Goal: Check status

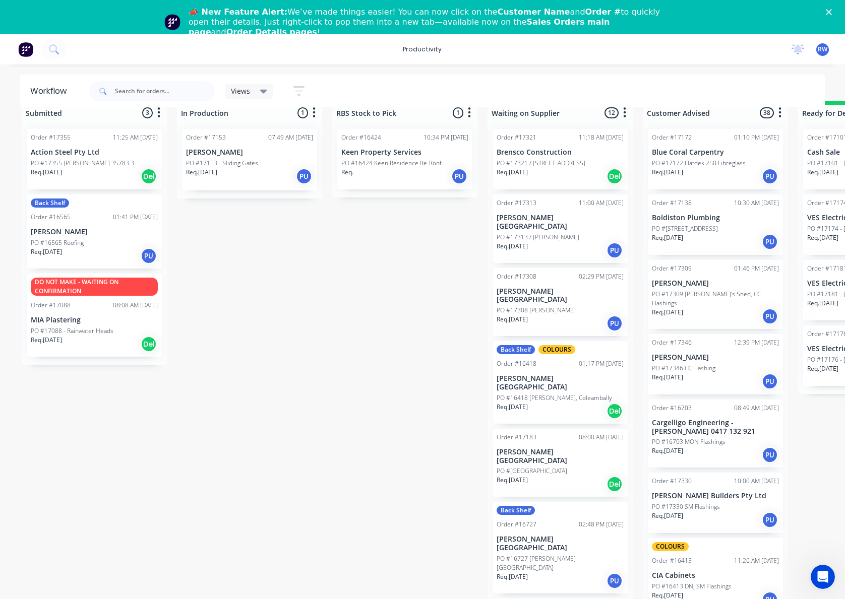
scroll to position [1581, 0]
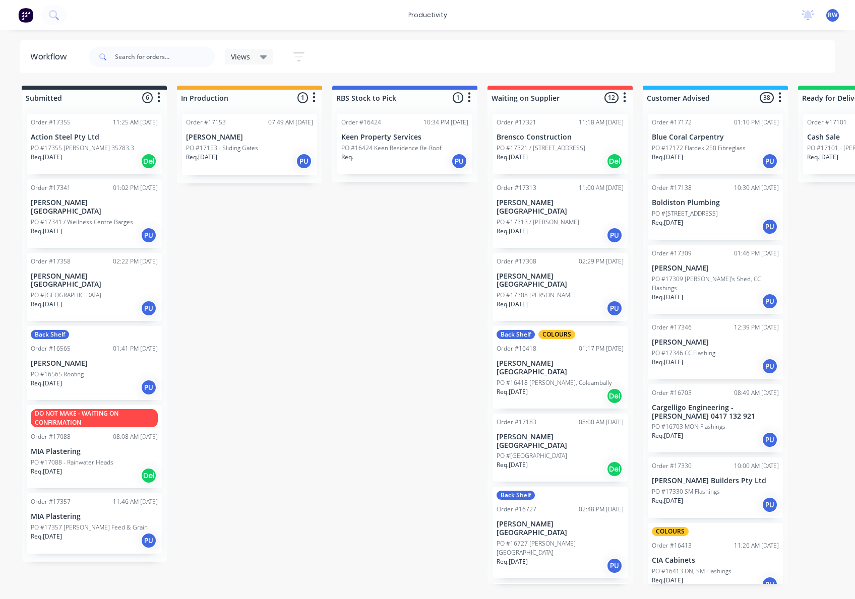
click at [70, 300] on div "Req. [DATE] PU" at bounding box center [94, 308] width 127 height 17
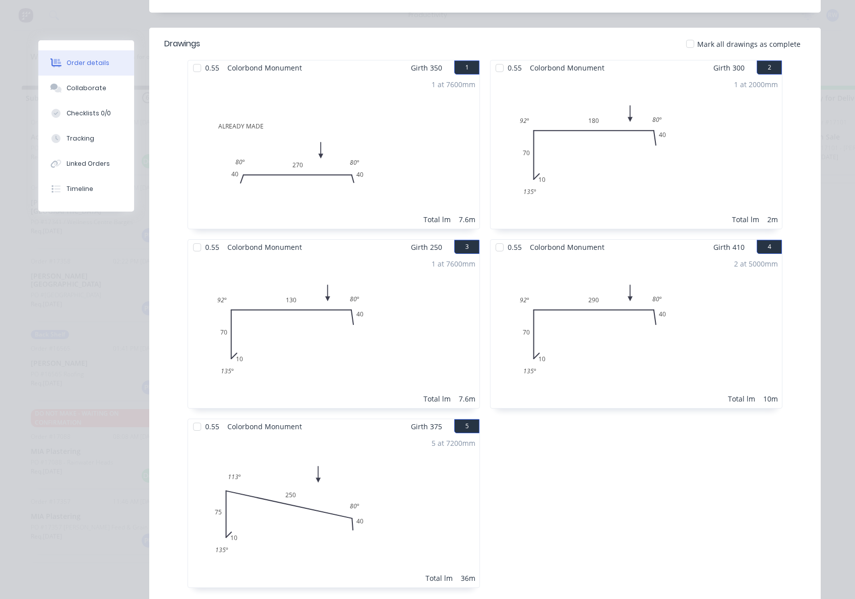
scroll to position [134, 0]
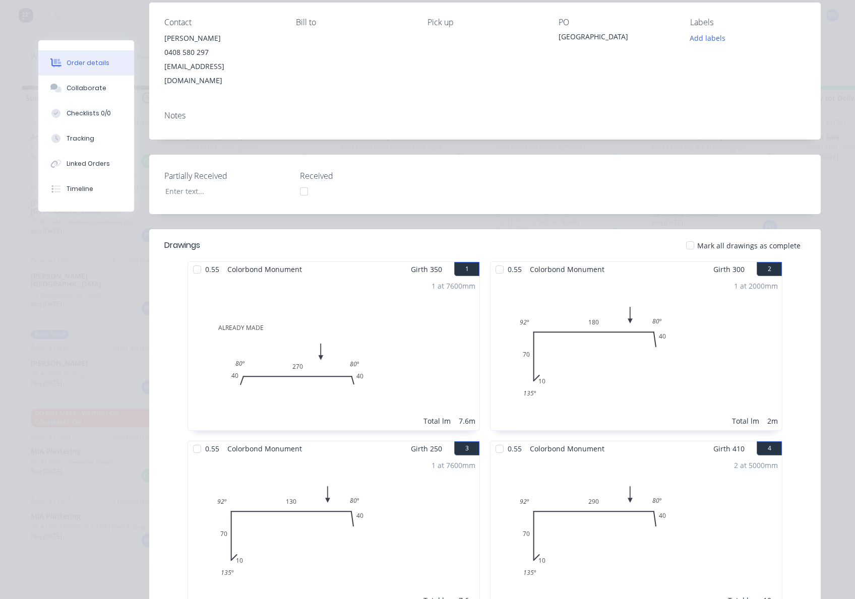
click at [197, 260] on div at bounding box center [197, 270] width 20 height 20
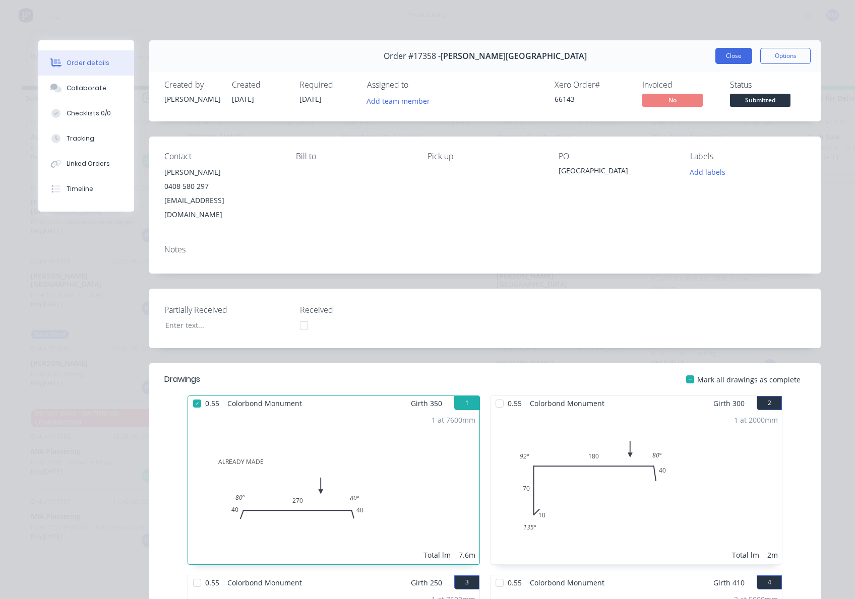
click at [729, 51] on button "Close" at bounding box center [733, 56] width 37 height 16
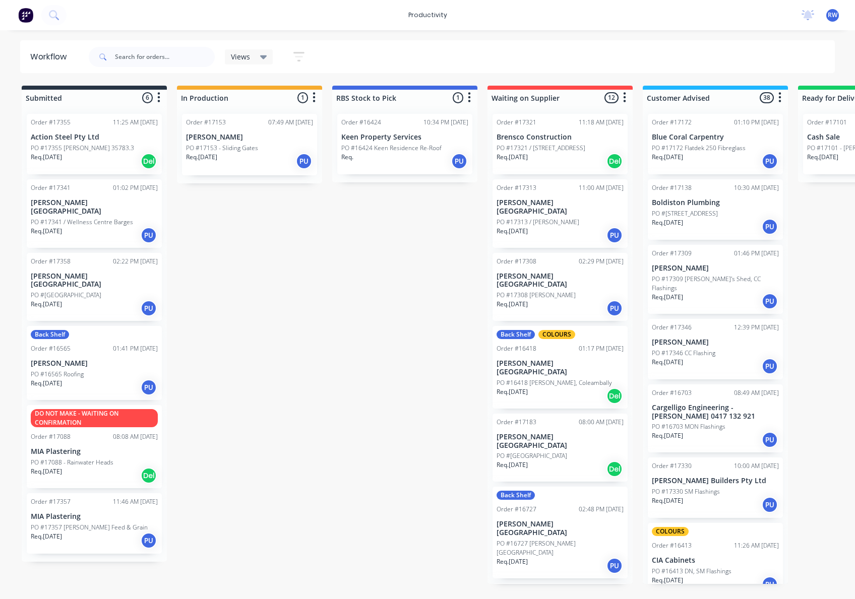
click at [58, 218] on p "PO #17341 / Wellness Centre Barges" at bounding box center [82, 222] width 102 height 9
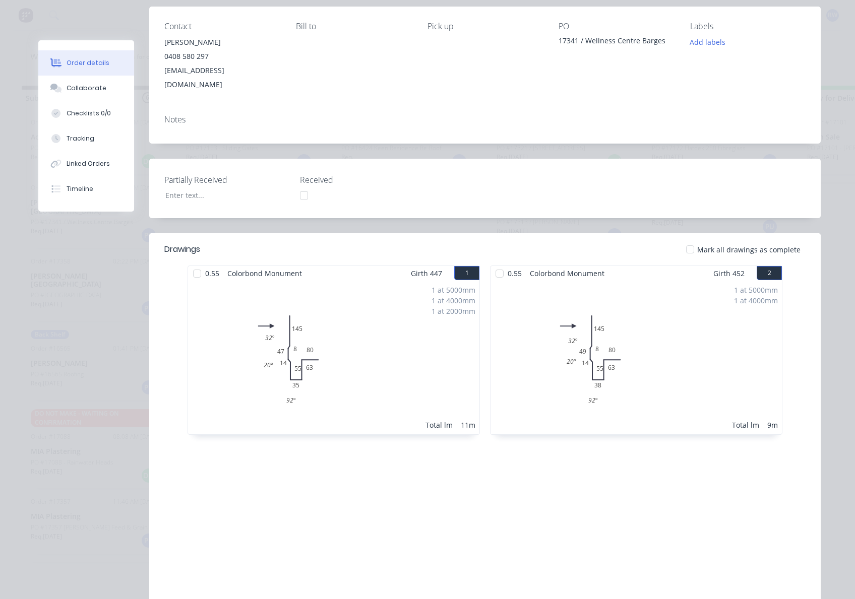
scroll to position [174, 0]
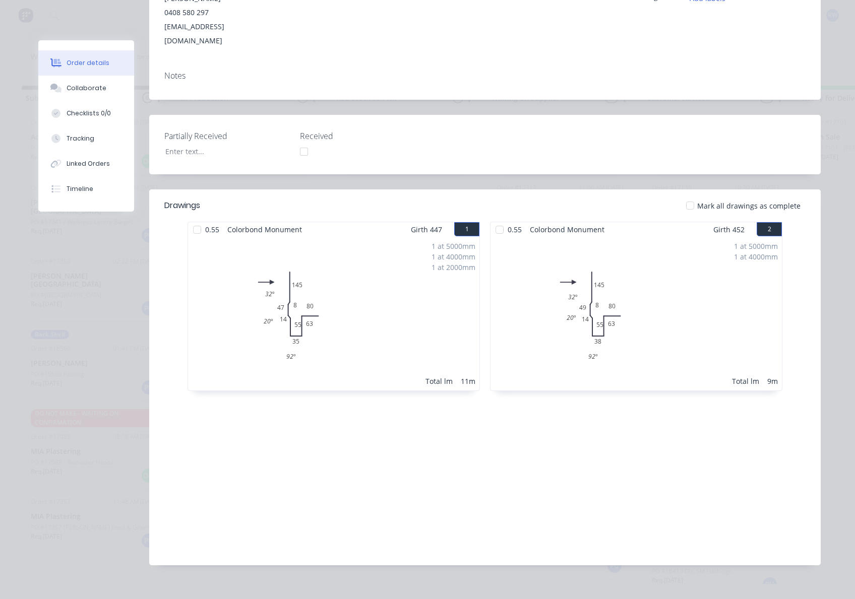
click at [683, 196] on div at bounding box center [690, 206] width 20 height 20
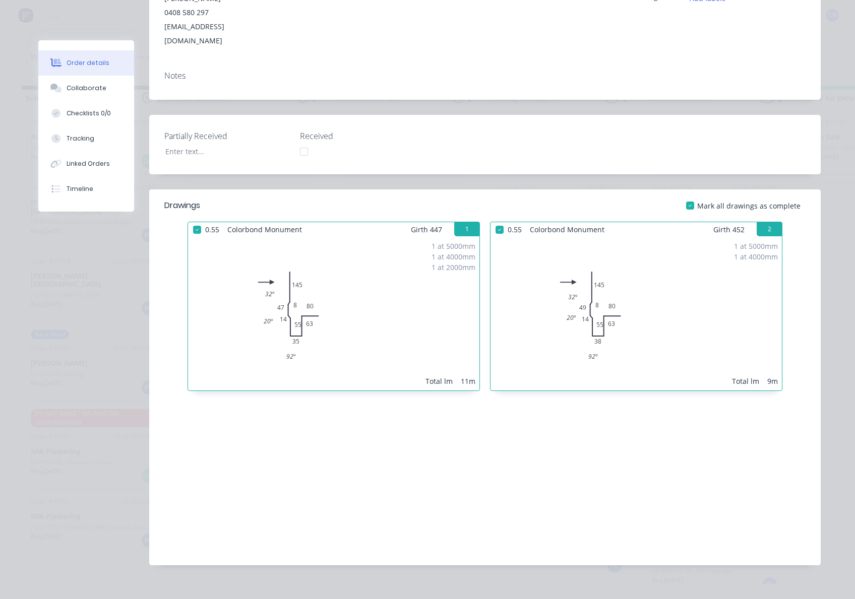
scroll to position [0, 0]
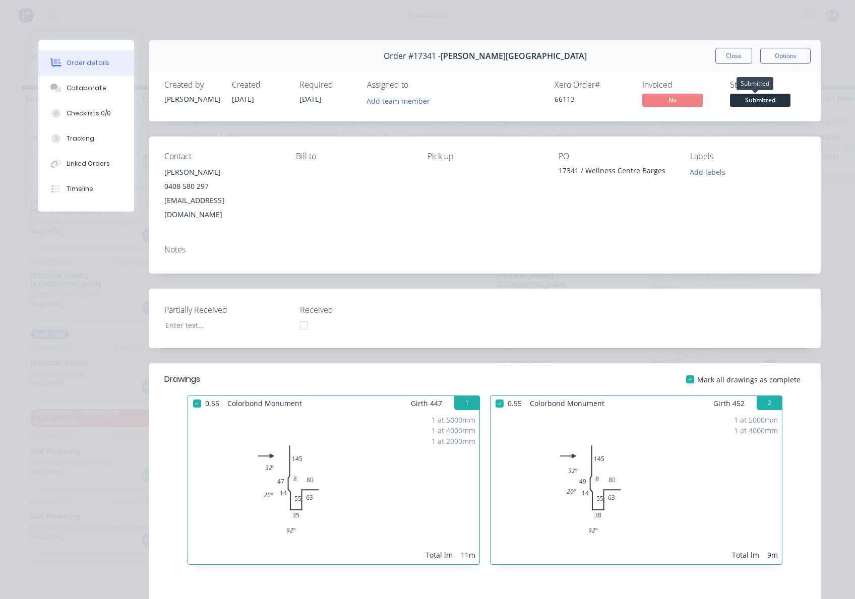
click at [753, 101] on span "Submitted" at bounding box center [760, 100] width 61 height 13
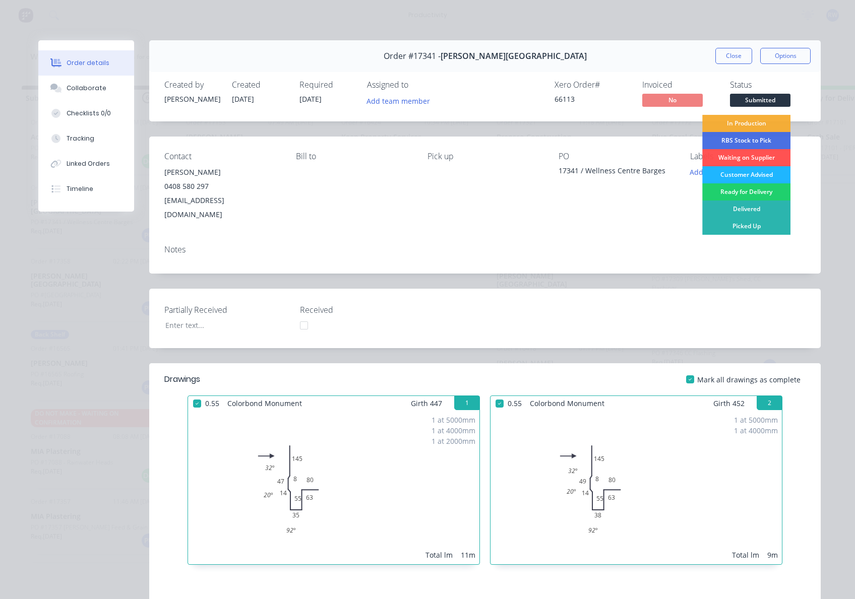
click at [757, 180] on div "Customer Advised" at bounding box center [746, 174] width 88 height 17
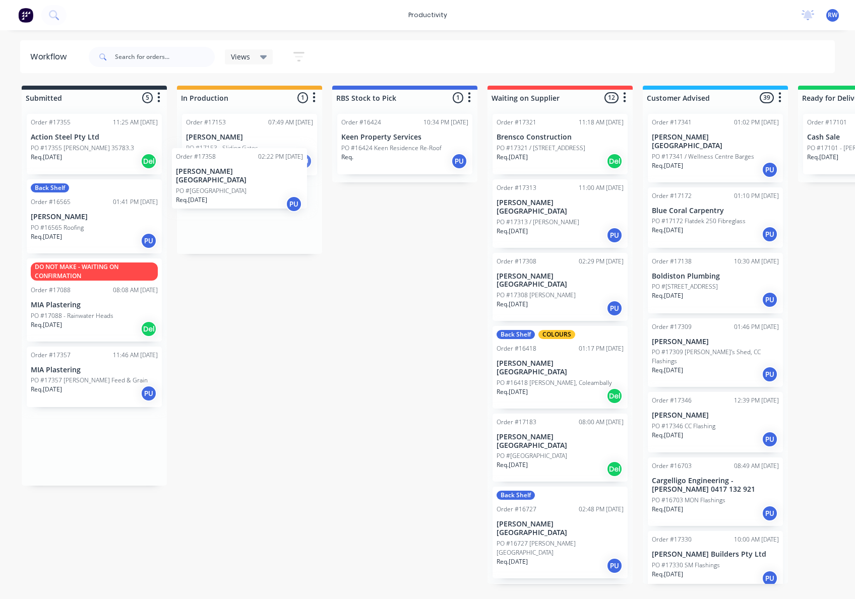
drag, startPoint x: 72, startPoint y: 222, endPoint x: 220, endPoint y: 191, distance: 151.5
click at [220, 191] on div "Submitted 5 Sort By Created date Required date Order number Customer name Most …" at bounding box center [613, 335] width 1243 height 499
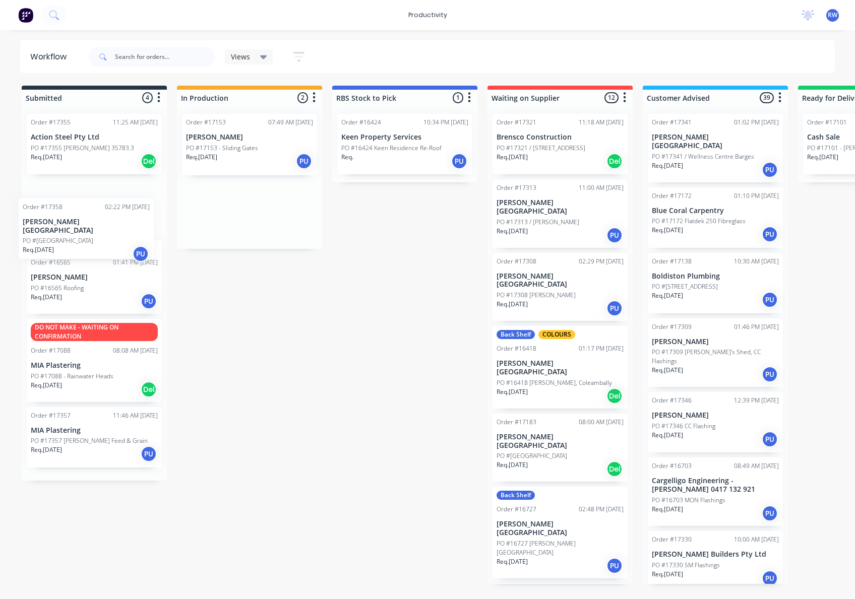
drag, startPoint x: 211, startPoint y: 210, endPoint x: 29, endPoint y: 232, distance: 182.8
click at [29, 232] on div "Submitted 4 Sort By Created date Required date Order number Customer name Most …" at bounding box center [613, 335] width 1243 height 499
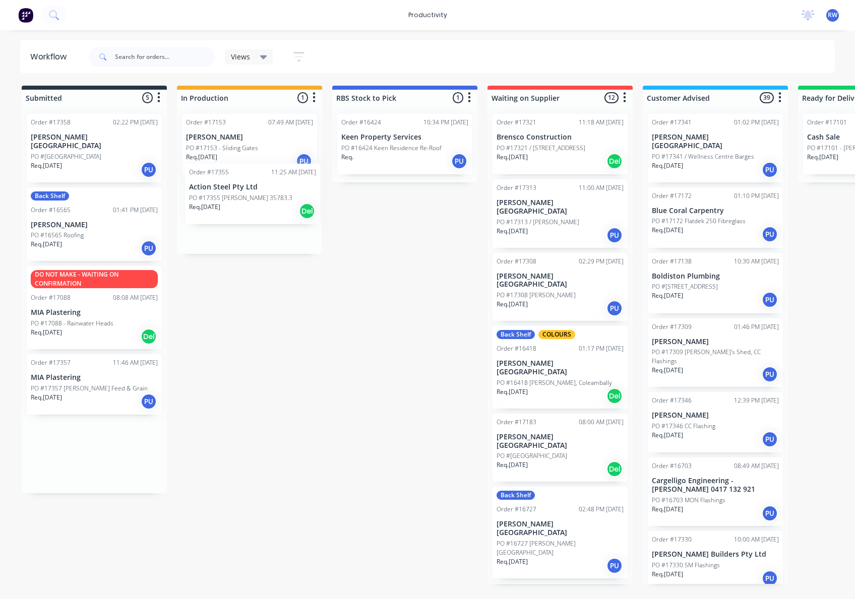
drag, startPoint x: 77, startPoint y: 145, endPoint x: 238, endPoint y: 196, distance: 169.0
click at [238, 196] on div "Submitted 5 Sort By Created date Required date Order number Customer name Most …" at bounding box center [613, 335] width 1243 height 499
click at [251, 225] on div "Req. 14/08/25 Del" at bounding box center [249, 227] width 127 height 17
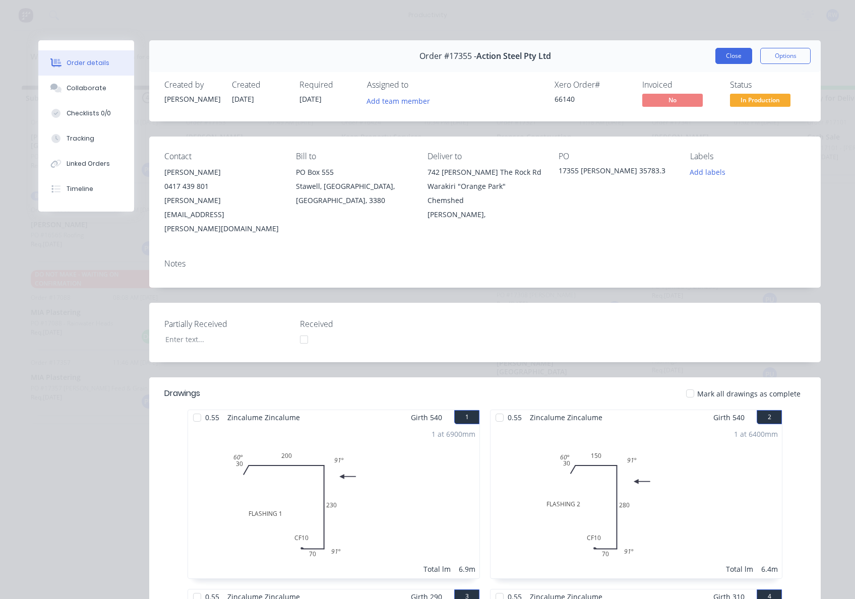
click at [735, 61] on button "Close" at bounding box center [733, 56] width 37 height 16
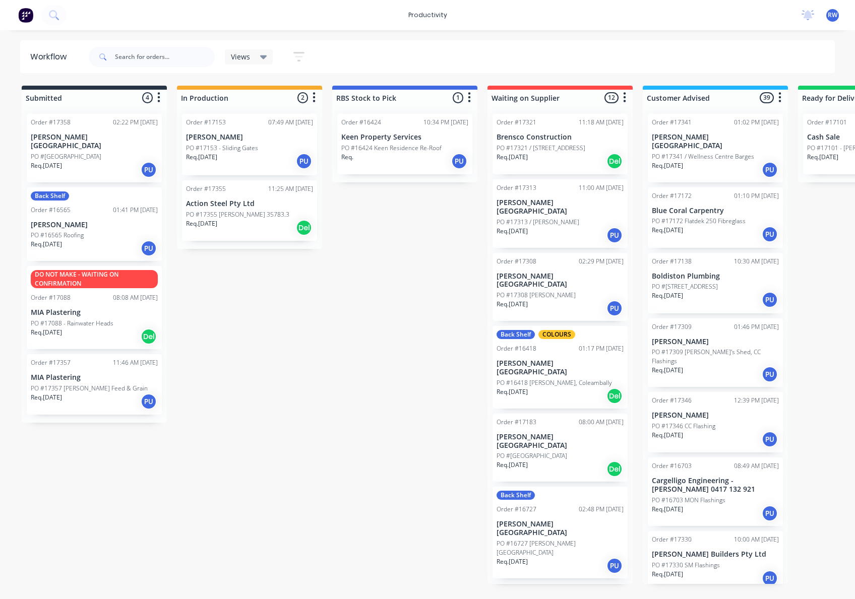
click at [554, 162] on div "Req. 08/08/25 Del" at bounding box center [560, 161] width 127 height 17
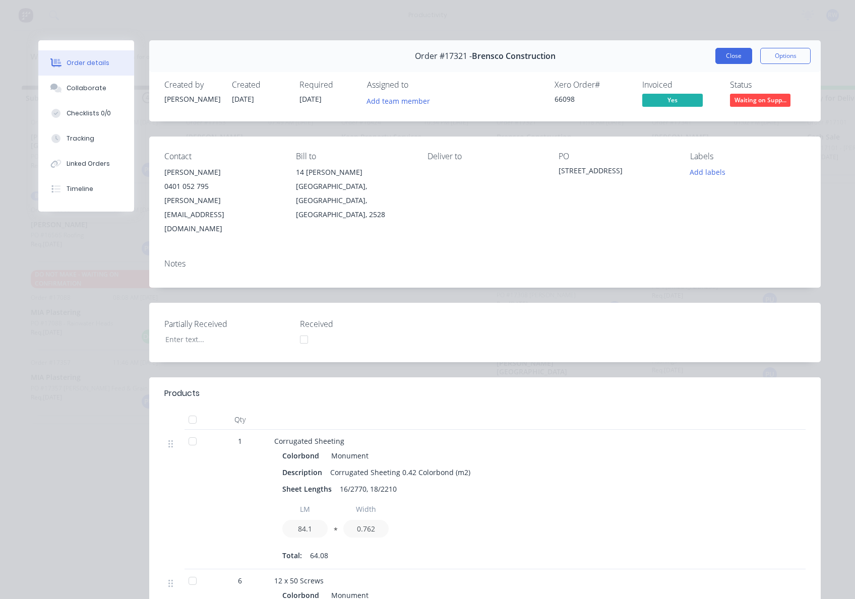
click at [726, 53] on button "Close" at bounding box center [733, 56] width 37 height 16
